Goal: Communication & Community: Answer question/provide support

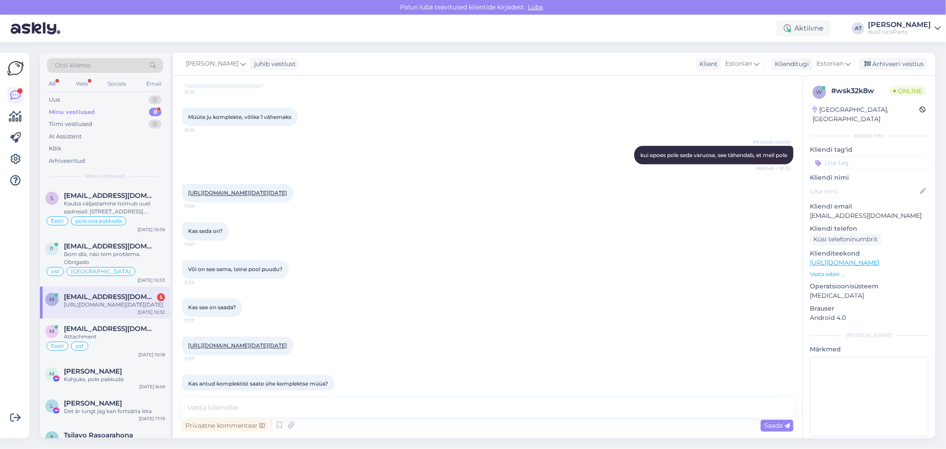
scroll to position [1236, 0]
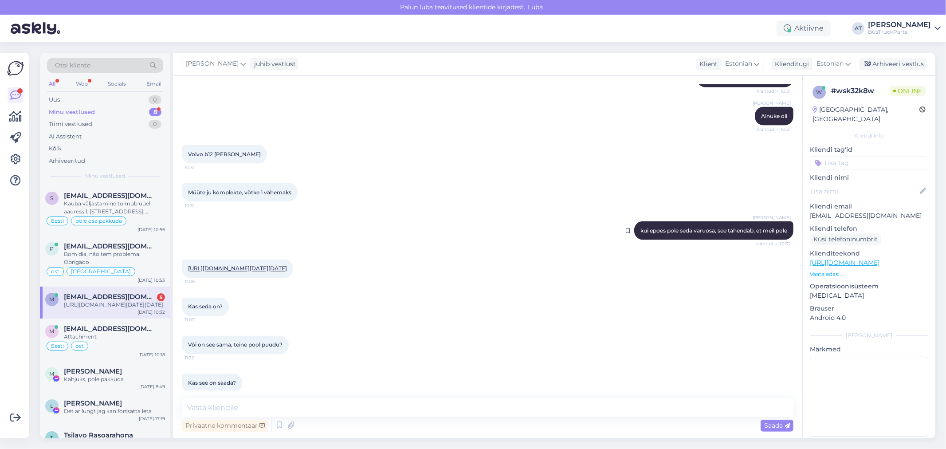
click at [640, 227] on span "kui epoes pole seda varuosa, see tähendab, et meil pole" at bounding box center [713, 230] width 147 height 7
click at [246, 272] on link "[URL][DOMAIN_NAME][DATE][DATE]" at bounding box center [237, 268] width 99 height 7
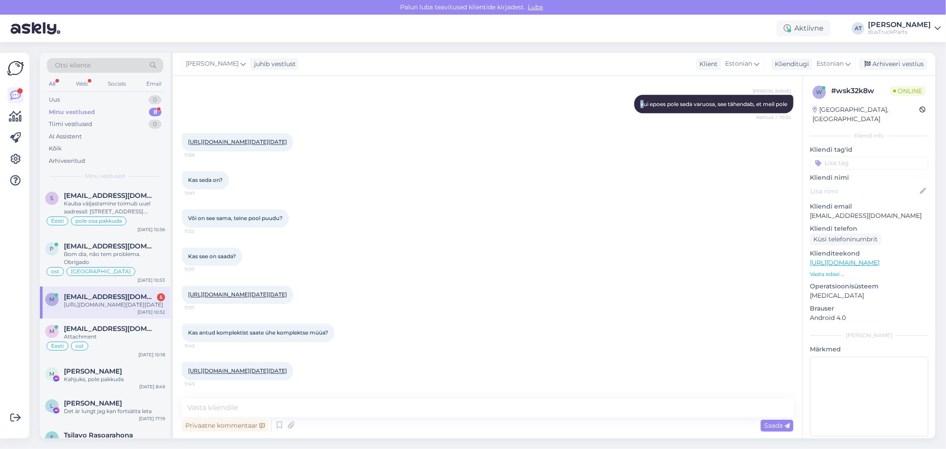
scroll to position [1433, 0]
click at [278, 291] on link "[URL][DOMAIN_NAME][DATE][DATE]" at bounding box center [237, 294] width 99 height 7
click at [278, 362] on div "[URL][DOMAIN_NAME][DATE][DATE] 11:43" at bounding box center [237, 371] width 111 height 19
click at [260, 366] on div "[URL][DOMAIN_NAME][DATE][DATE] 11:43" at bounding box center [237, 371] width 111 height 19
click at [260, 362] on div "[URL][DOMAIN_NAME][DATE][DATE] 11:43" at bounding box center [237, 371] width 111 height 19
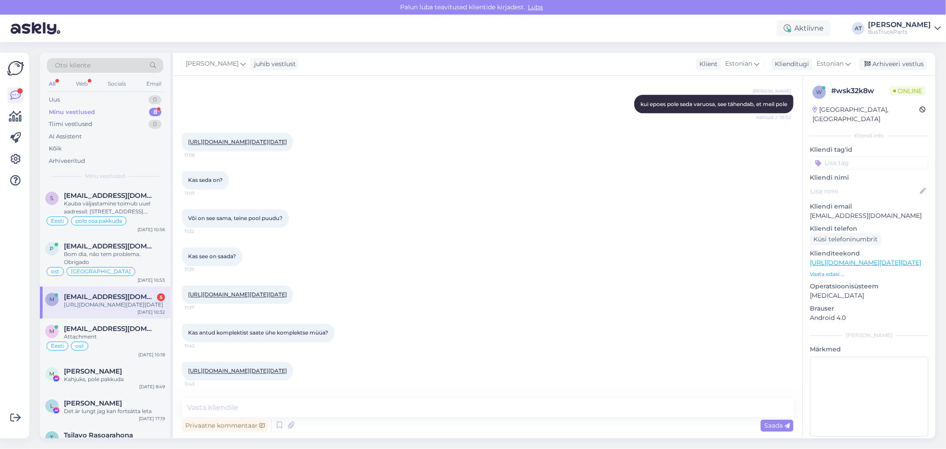
click at [256, 367] on div "[URL][DOMAIN_NAME][DATE][DATE] 11:43" at bounding box center [237, 371] width 111 height 19
click at [255, 371] on link "[URL][DOMAIN_NAME][DATE][DATE]" at bounding box center [237, 371] width 99 height 7
click at [355, 411] on textarea at bounding box center [487, 407] width 611 height 19
type textarea "Teil on üks kõik millist vööt saada?"
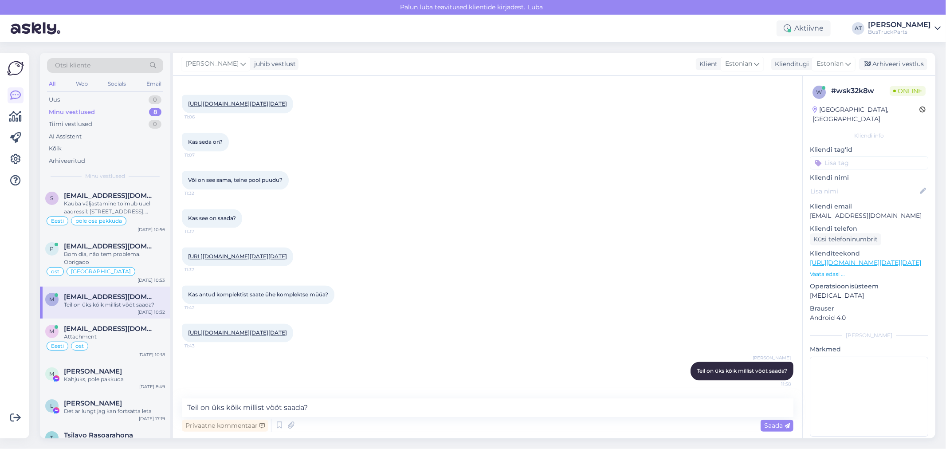
click at [267, 253] on link "[URL][DOMAIN_NAME][DATE][DATE]" at bounding box center [237, 256] width 99 height 7
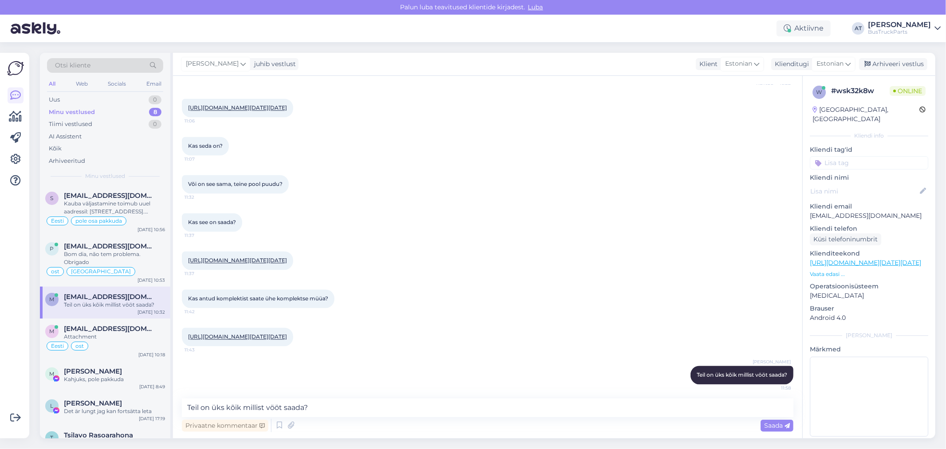
scroll to position [1373, 0]
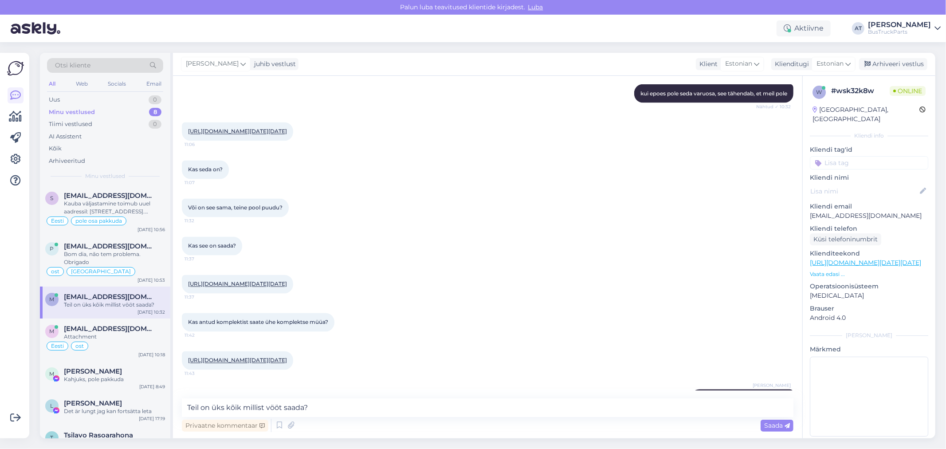
click at [251, 135] on link "[URL][DOMAIN_NAME][DATE][DATE]" at bounding box center [237, 131] width 99 height 7
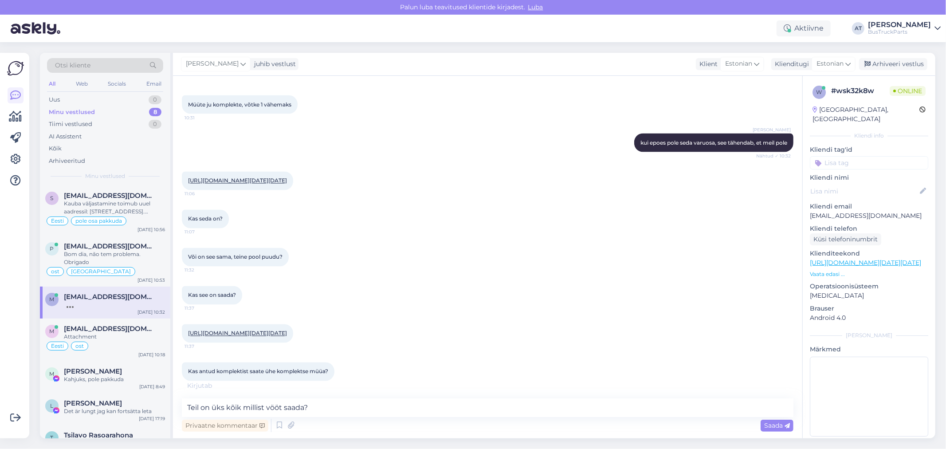
drag, startPoint x: 327, startPoint y: 207, endPoint x: 180, endPoint y: 182, distance: 148.9
click at [180, 182] on div "Vestlus algas [DATE] 218579 tellimus. Soovin arvet, et turvavööle järgi tulla. …" at bounding box center [487, 257] width 629 height 362
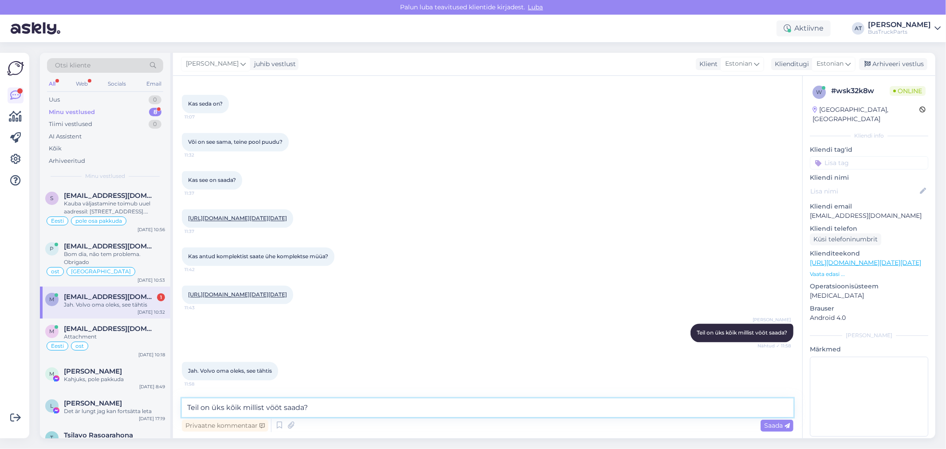
click at [552, 404] on textarea "Teil on üks kõik millist vööt saada?" at bounding box center [487, 407] width 611 height 19
type textarea "aaa, okay"
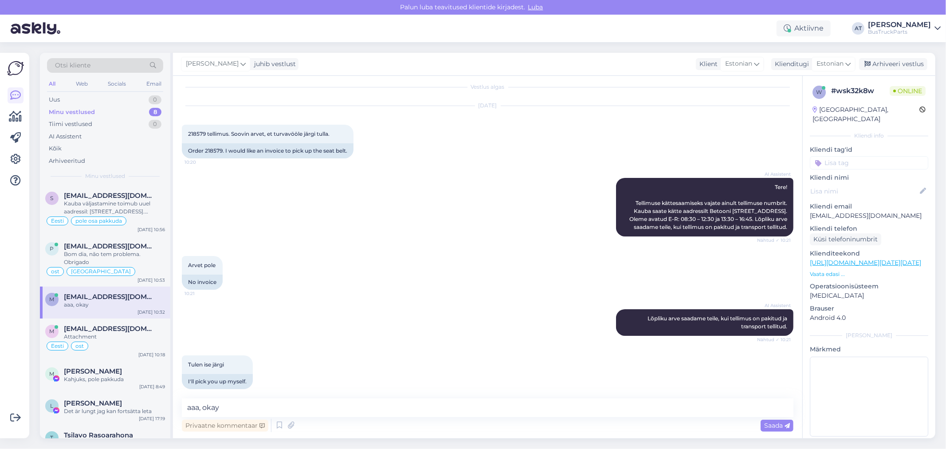
scroll to position [0, 0]
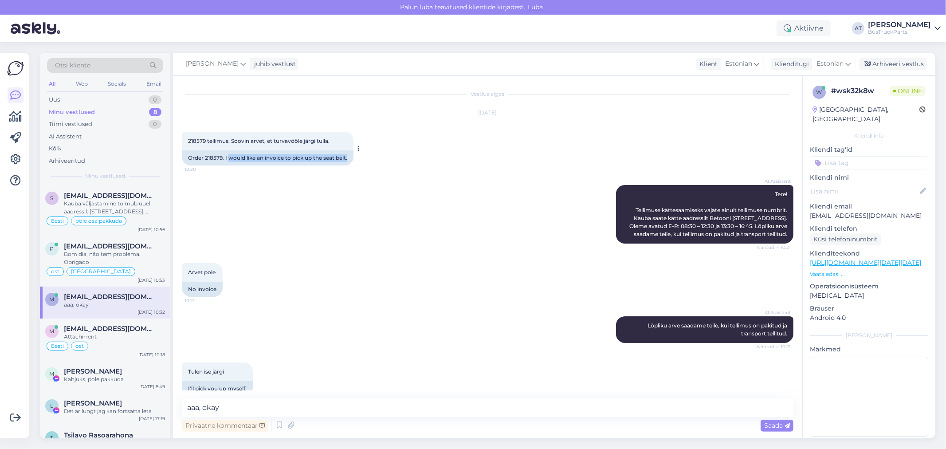
drag, startPoint x: 229, startPoint y: 160, endPoint x: 356, endPoint y: 161, distance: 127.3
click at [353, 161] on div "218579 tellimus. Soovin arvet, et turvavööle järgi tulla. 10:20 Order 218579. I…" at bounding box center [268, 149] width 172 height 34
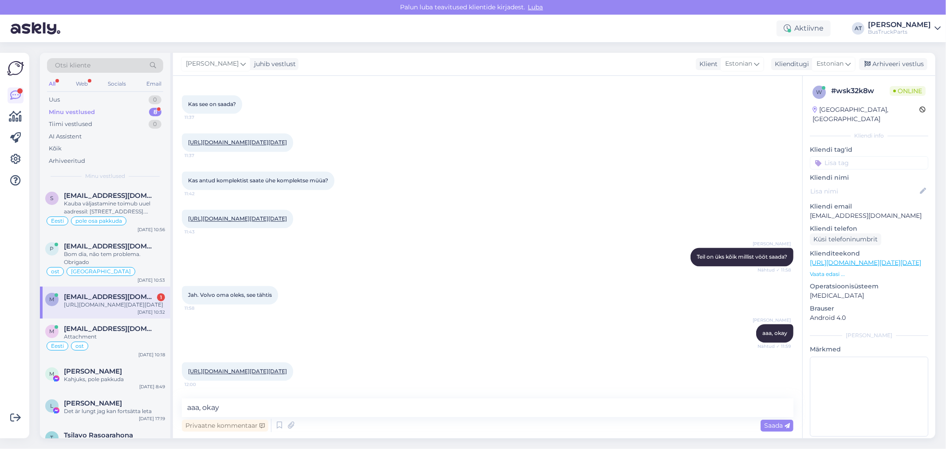
scroll to position [1610, 0]
click at [287, 370] on link "[URL][DOMAIN_NAME][DATE][DATE]" at bounding box center [237, 371] width 99 height 7
click at [318, 408] on textarea "aaa, okay" at bounding box center [487, 407] width 611 height 19
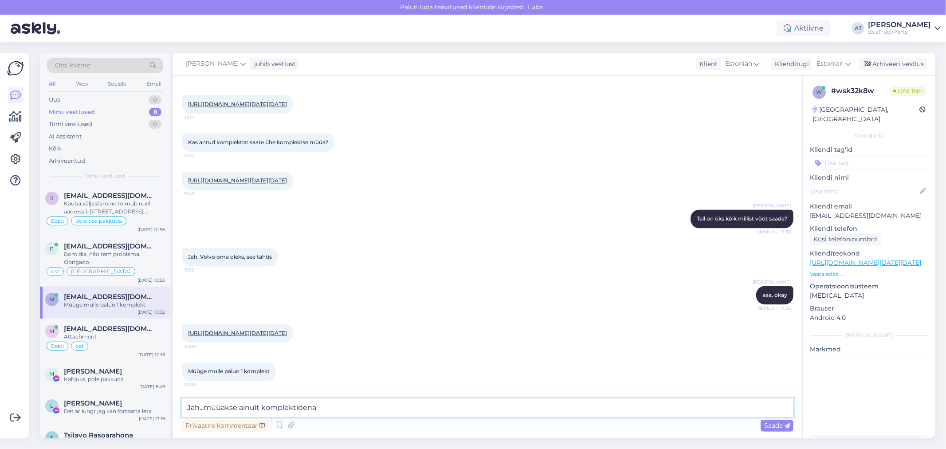
paste textarea "8pcs + 2pcs"
type textarea "Jah...müüakse ainult komplektidena 8pcs + 2pcs"
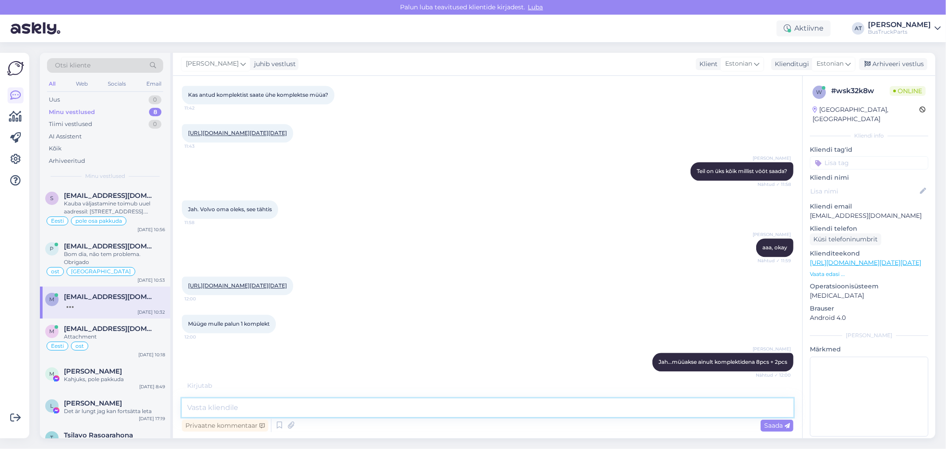
click at [306, 403] on textarea at bounding box center [487, 407] width 611 height 19
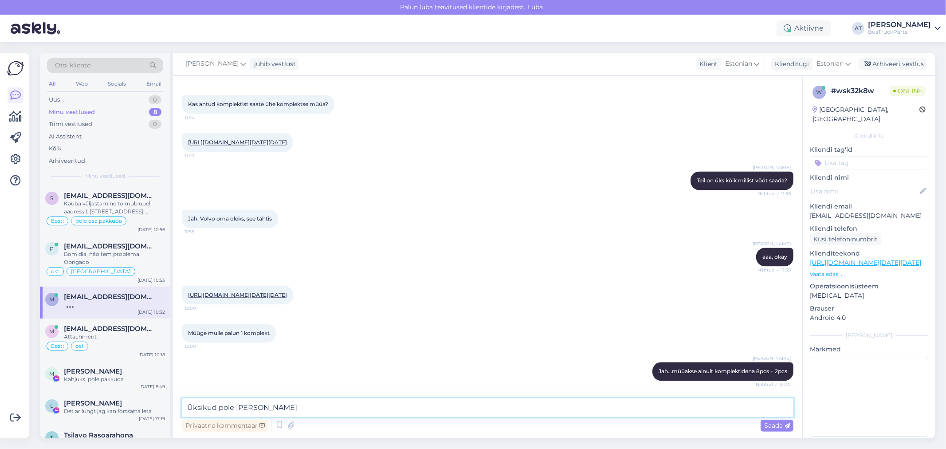
type textarea "Üksikud pole meil sellist"
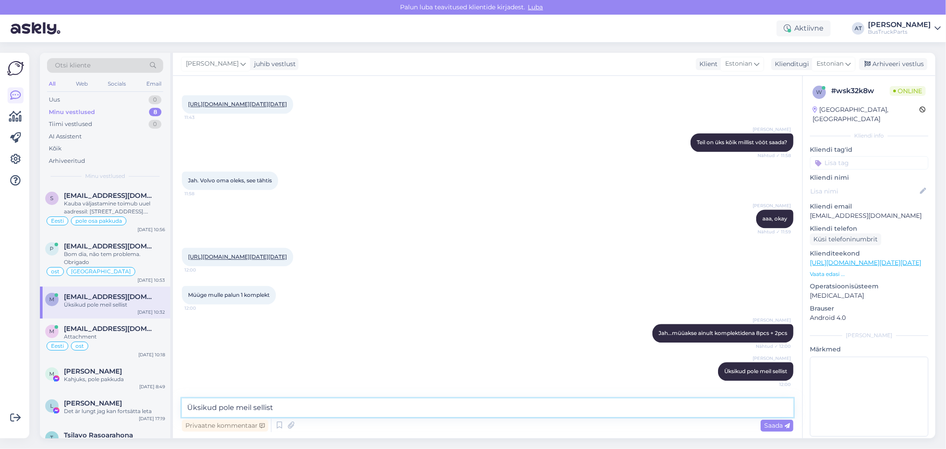
scroll to position [1724, 0]
click at [595, 238] on div "[URL][DOMAIN_NAME][DATE][DATE] 12:00" at bounding box center [487, 257] width 611 height 38
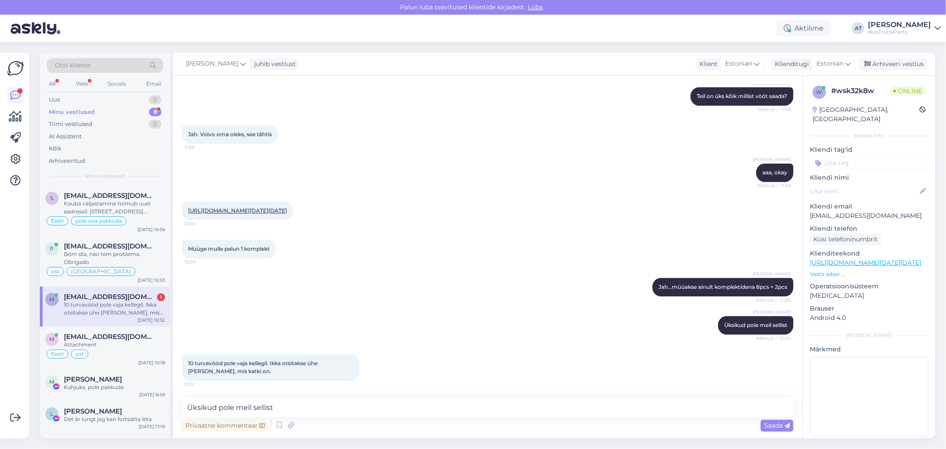
scroll to position [1770, 0]
click at [471, 400] on textarea "Üksikud pole meil sellist" at bounding box center [487, 407] width 611 height 19
click at [285, 399] on textarea "Üksikud pole meil sellist" at bounding box center [487, 407] width 611 height 19
type textarea "Miks pole? Need on bussi turvavööd ... Ostavad [PERSON_NAME] komplektidena :)"
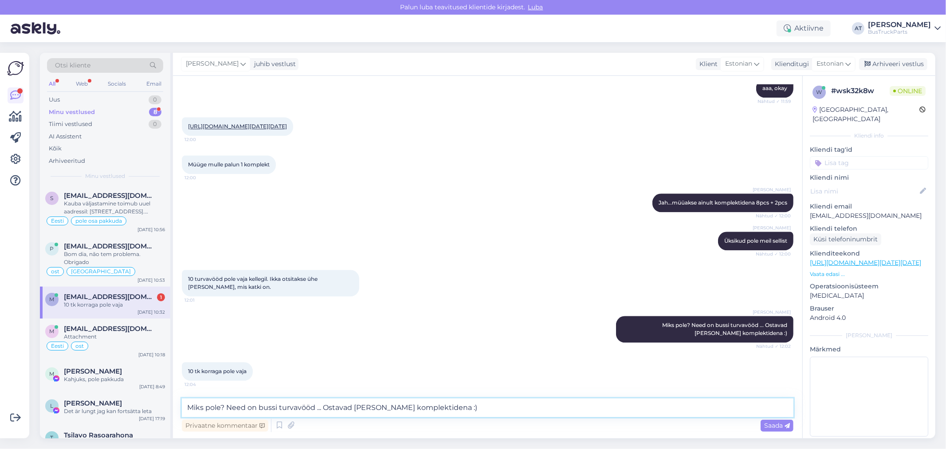
scroll to position [1855, 0]
click at [305, 407] on textarea "Miks pole? Need on bussi turvavööd ... Ostavad [PERSON_NAME] komplektidena :)" at bounding box center [487, 407] width 611 height 19
click at [308, 407] on textarea "Miks pole? Need on bussi turvavööd ... Ostavad [PERSON_NAME] komplektidena :)" at bounding box center [487, 407] width 611 height 19
type textarea "Kahjuks, eraldi ei müü."
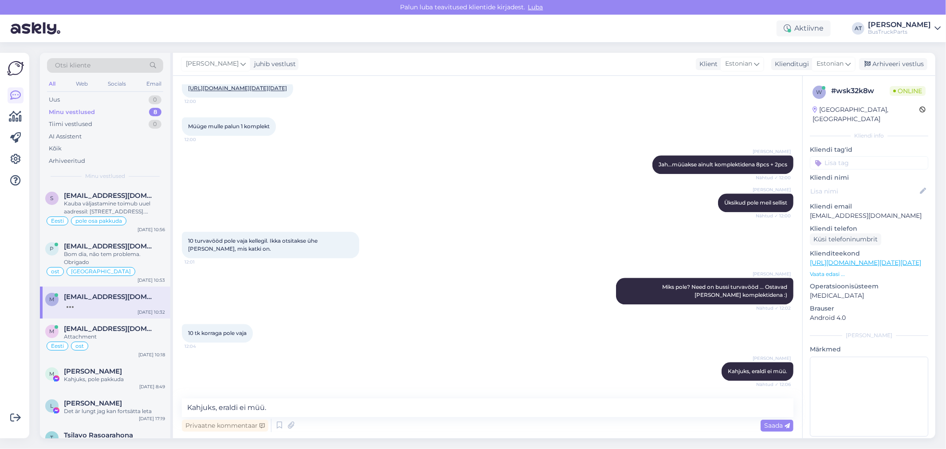
scroll to position [1931, 0]
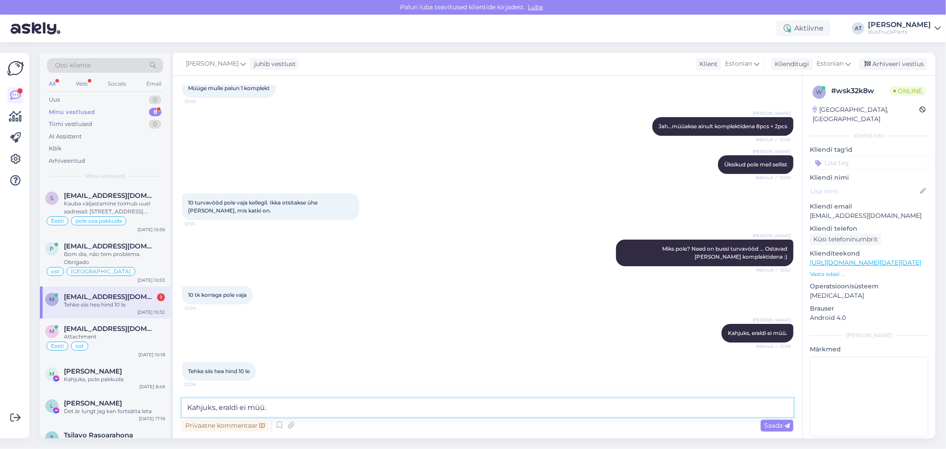
click at [303, 404] on textarea "Kahjuks, eraldi ei müü." at bounding box center [487, 407] width 611 height 19
click at [425, 400] on textarea "Kahjuks, eraldi ei müü." at bounding box center [487, 407] width 611 height 19
type textarea "125 EUR käibemaksuga on halb hind? 12,50 EUR / tk ...?"
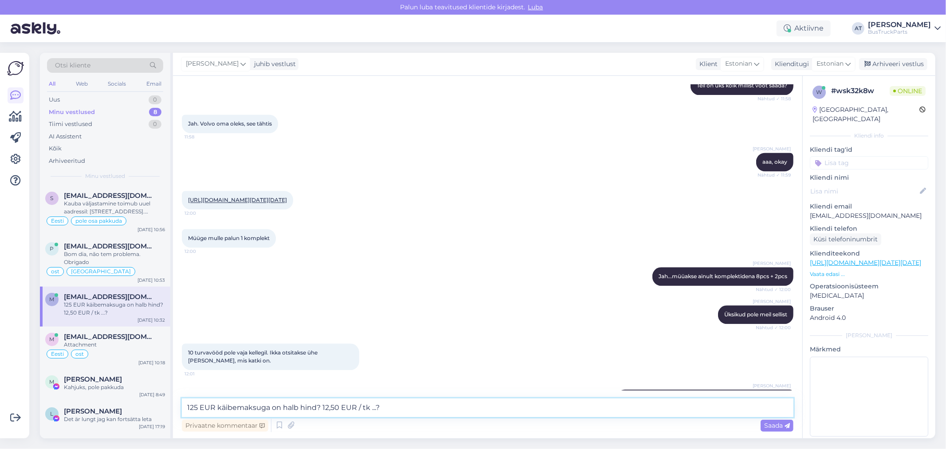
scroll to position [1673, 0]
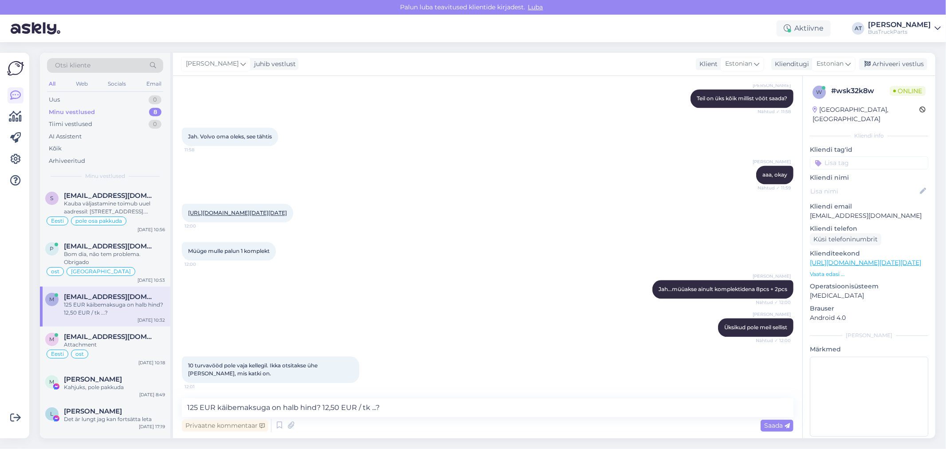
click at [247, 216] on link "[URL][DOMAIN_NAME][DATE][DATE]" at bounding box center [237, 212] width 99 height 7
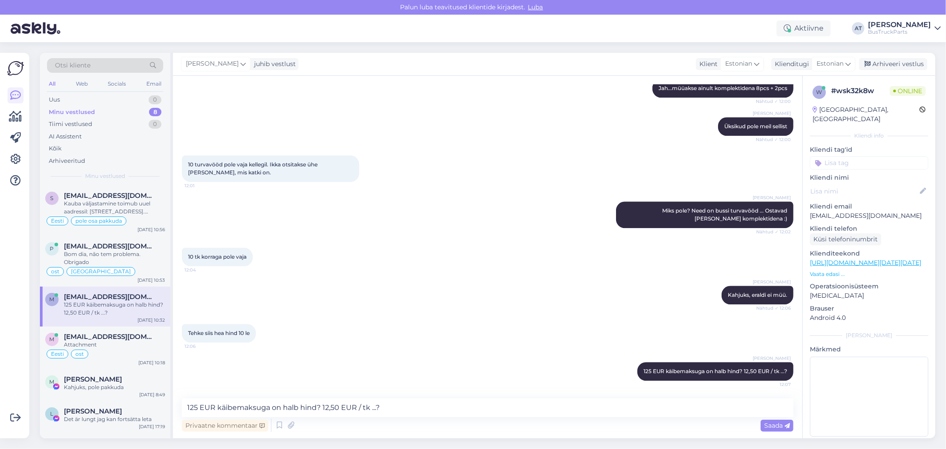
scroll to position [1969, 0]
click at [302, 409] on textarea "125 EUR käibemaksuga on halb hind? 12,50 EUR / tk ...?" at bounding box center [487, 407] width 611 height 19
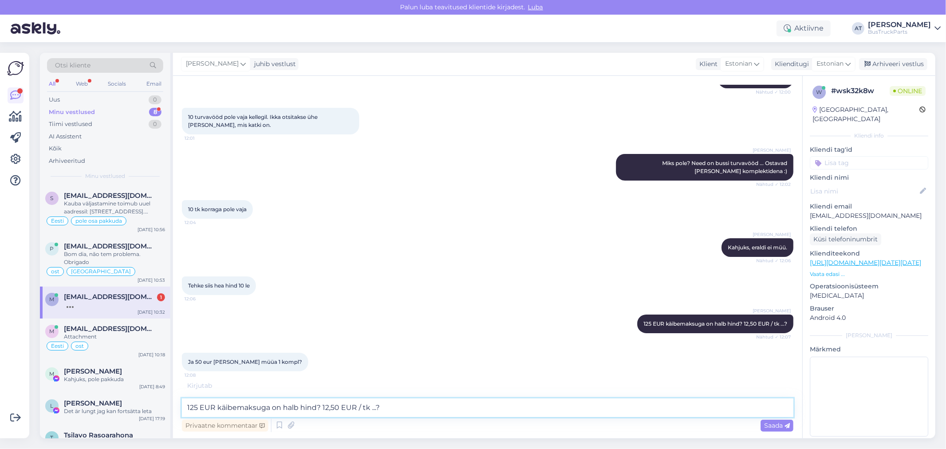
scroll to position [2016, 0]
click at [355, 408] on textarea "125 EUR käibemaksuga on halb hind? 12,50 EUR / tk ...?" at bounding box center [487, 407] width 611 height 19
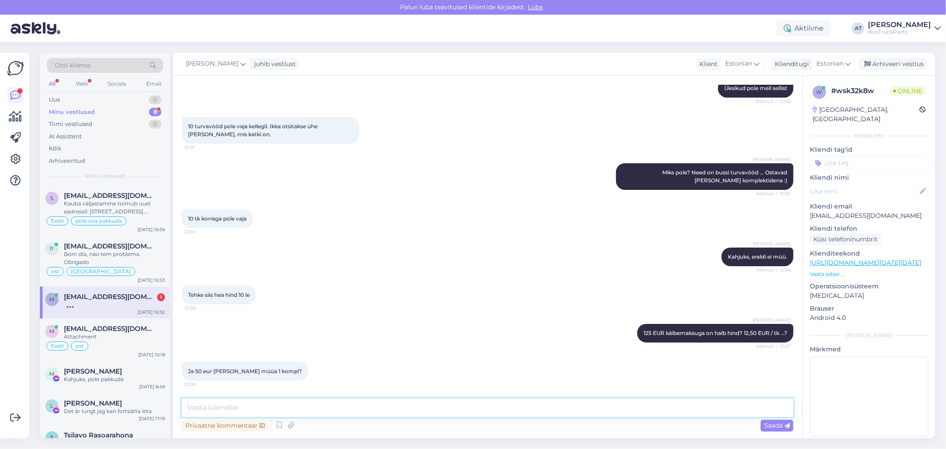
click at [219, 398] on textarea at bounding box center [487, 407] width 611 height 19
click at [221, 401] on textarea at bounding box center [487, 407] width 611 height 19
click at [378, 401] on textarea at bounding box center [487, 407] width 611 height 19
type textarea "[PERSON_NAME] :D"
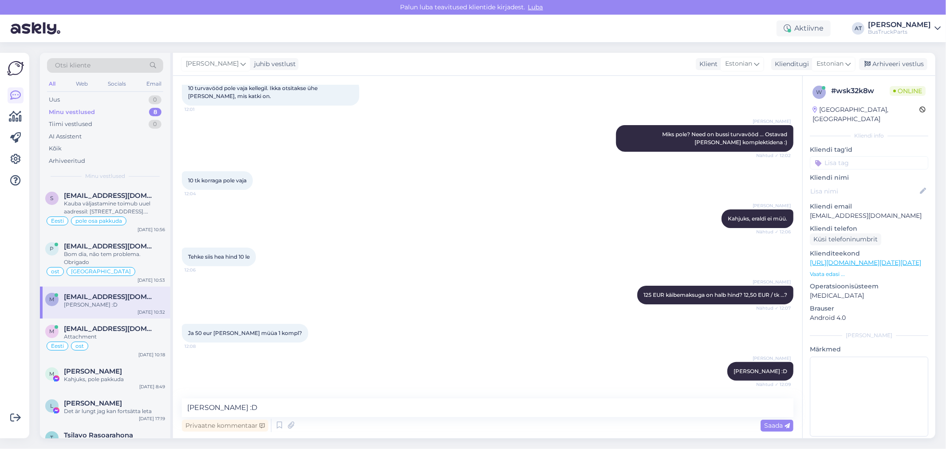
scroll to position [2083, 0]
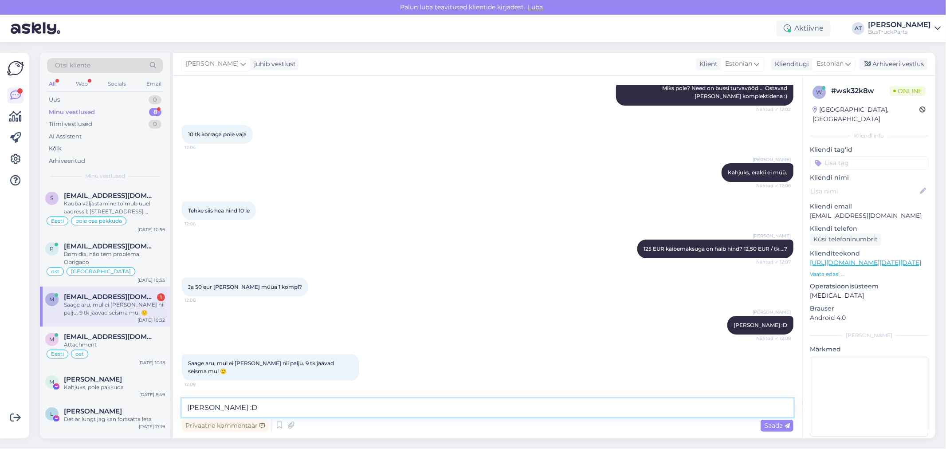
click at [334, 404] on textarea "[PERSON_NAME] :D" at bounding box center [487, 407] width 611 height 19
type textarea "Vabandust, meie müüme nii nagu on. Ülejäänud saate [PERSON_NAME] müüja :)Teenit…"
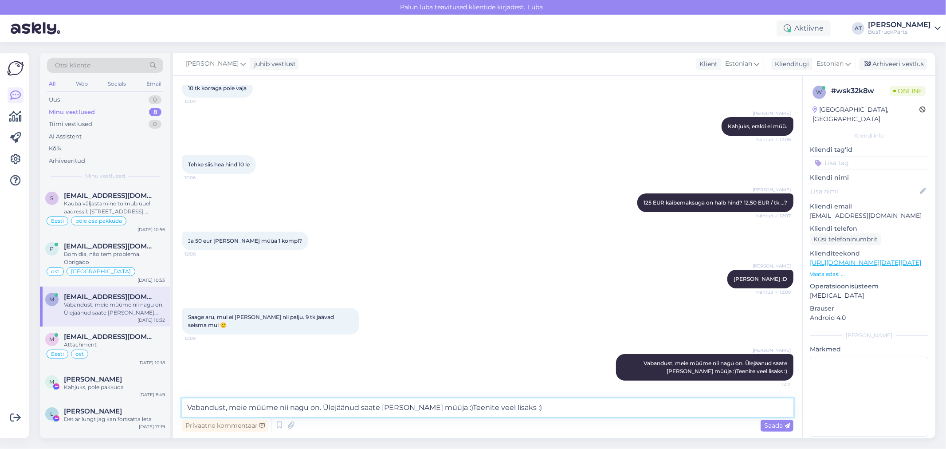
scroll to position [2129, 0]
